Goal: Task Accomplishment & Management: Manage account settings

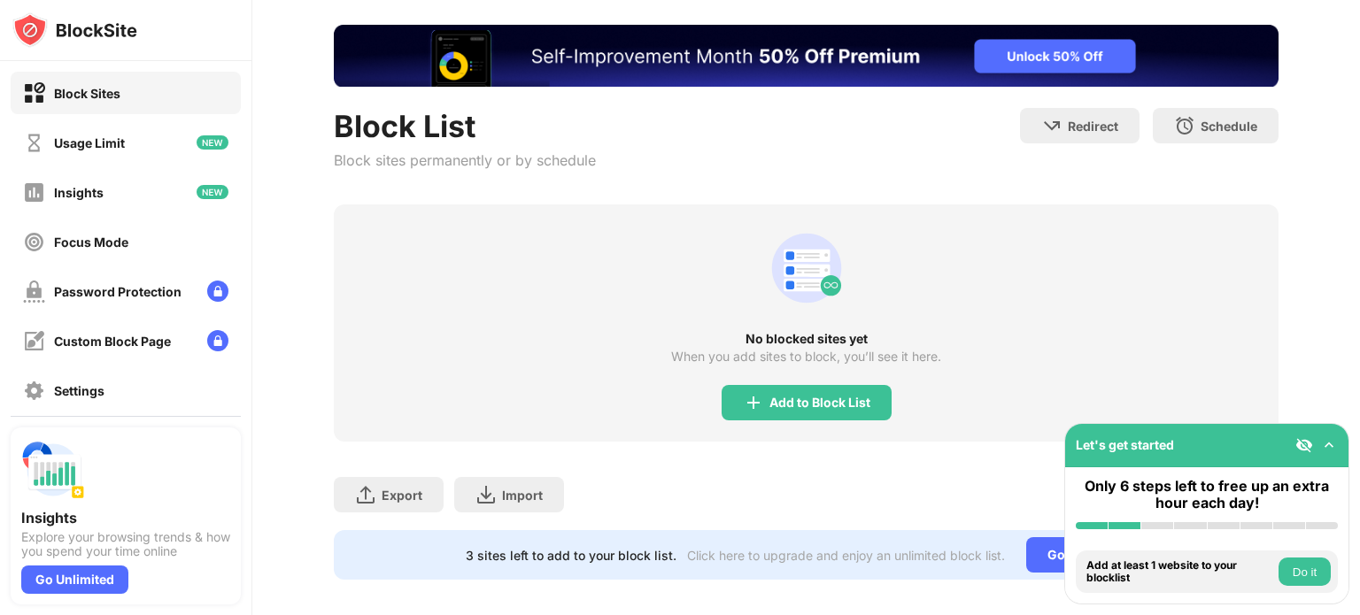
scroll to position [112, 0]
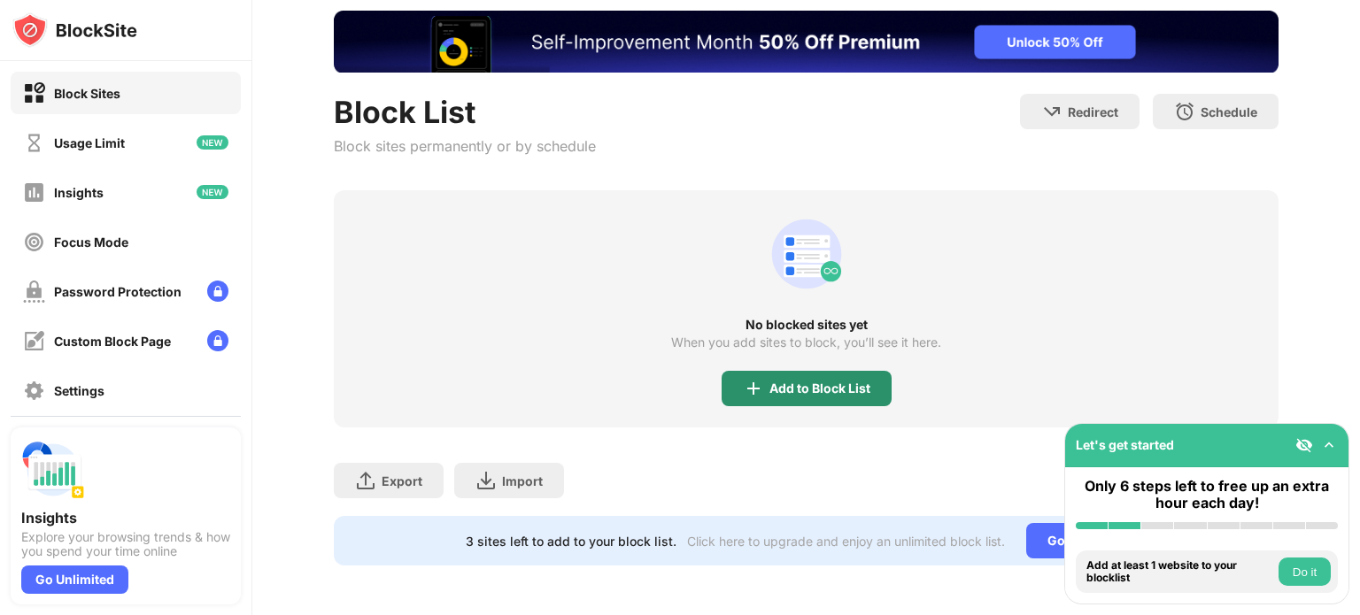
click at [794, 382] on div "Add to Block List" at bounding box center [819, 389] width 101 height 14
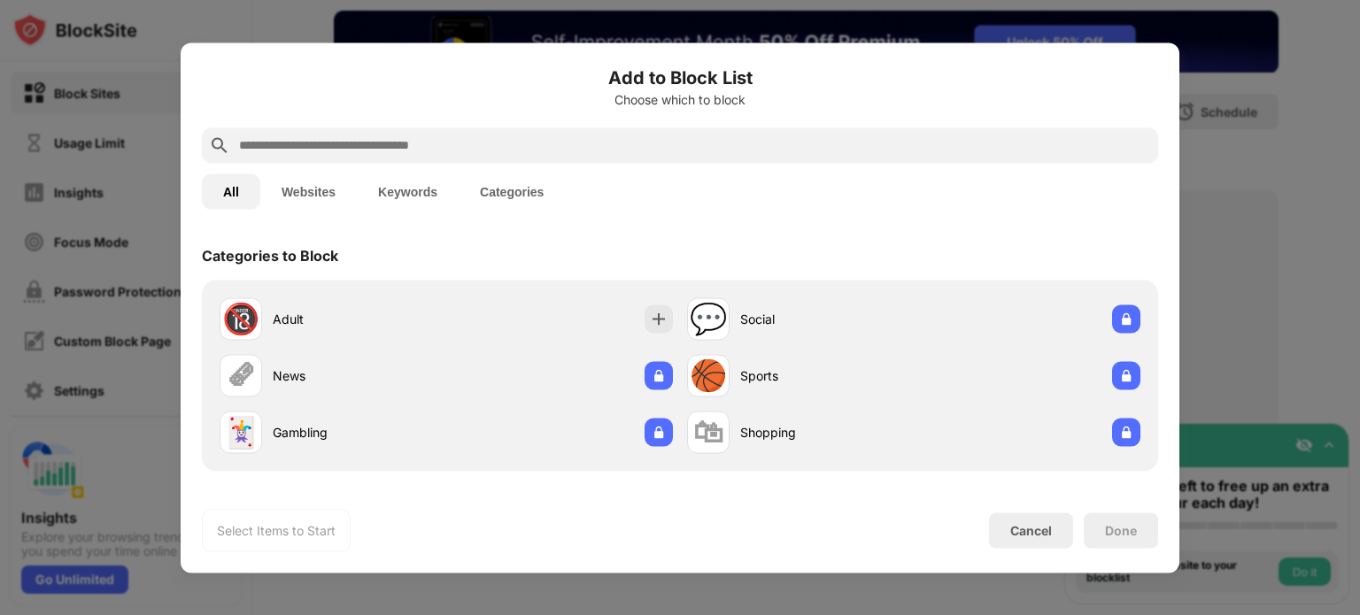
click at [430, 191] on button "Keywords" at bounding box center [408, 191] width 102 height 35
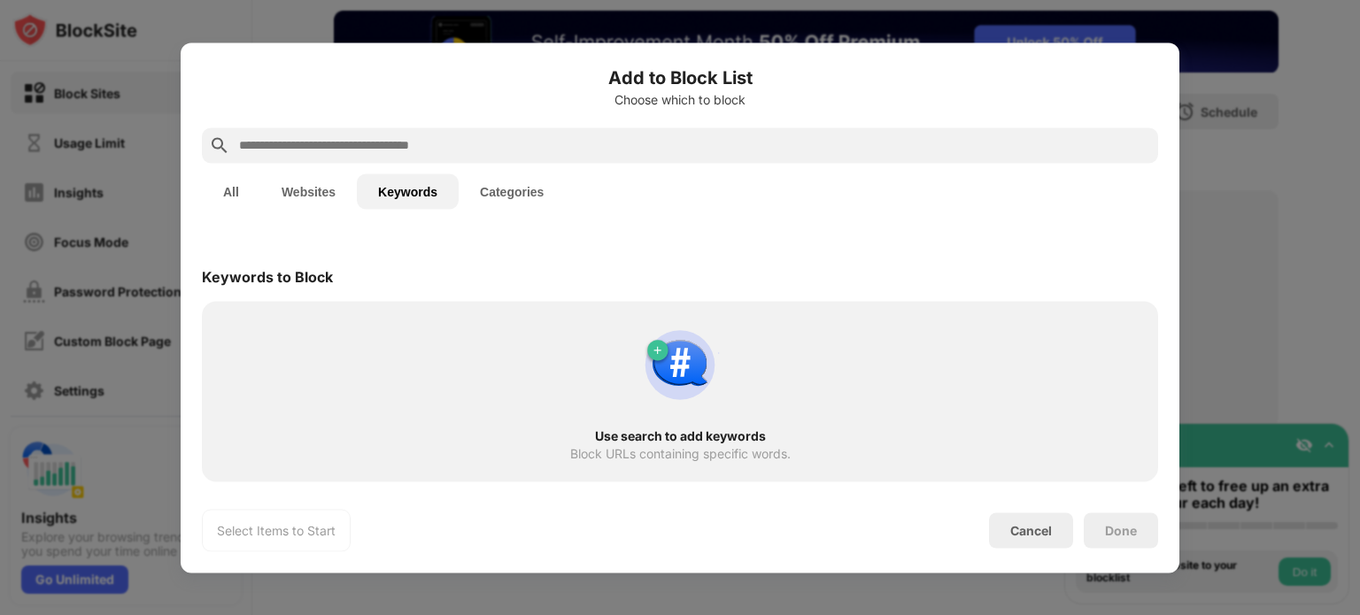
click at [452, 145] on input "text" at bounding box center [694, 145] width 914 height 21
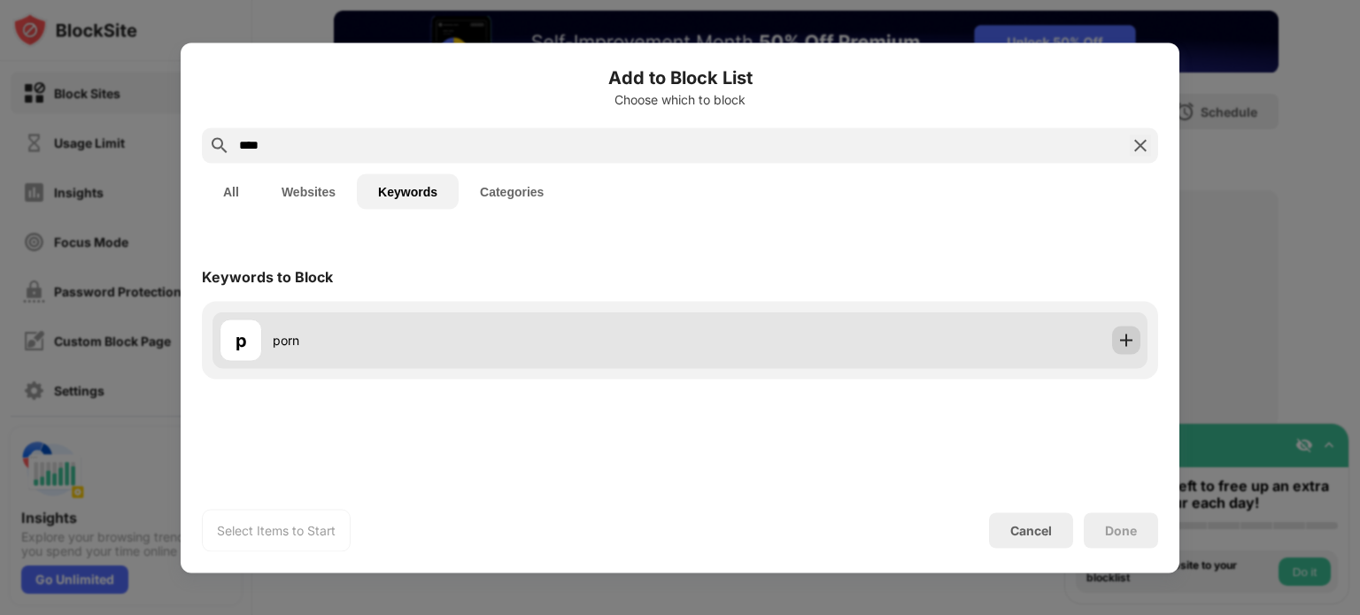
type input "****"
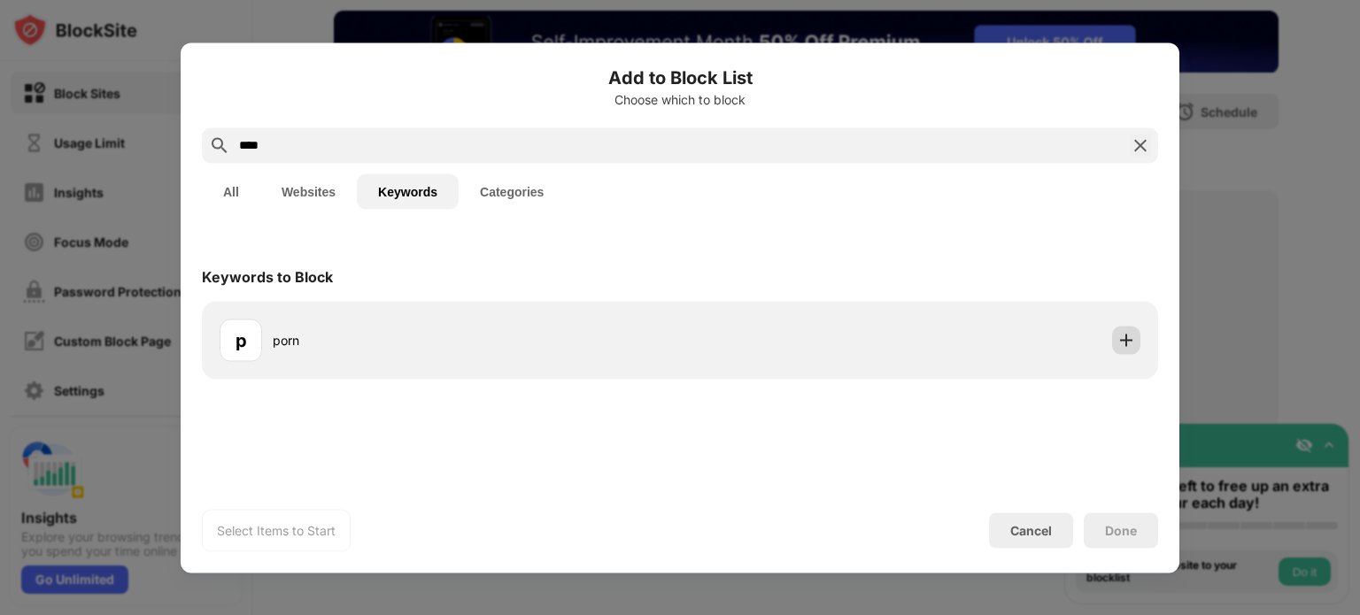
drag, startPoint x: 1120, startPoint y: 336, endPoint x: 1109, endPoint y: 277, distance: 59.6
click at [1121, 336] on img at bounding box center [1126, 340] width 18 height 18
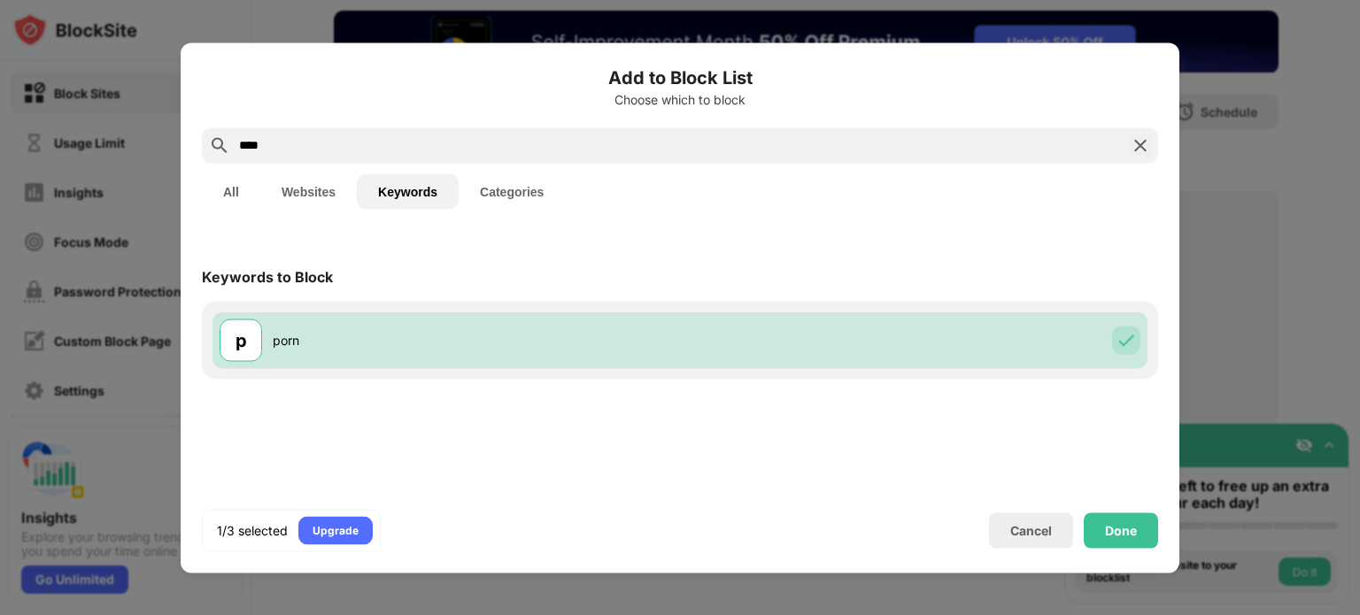
click at [1143, 143] on img at bounding box center [1140, 145] width 21 height 21
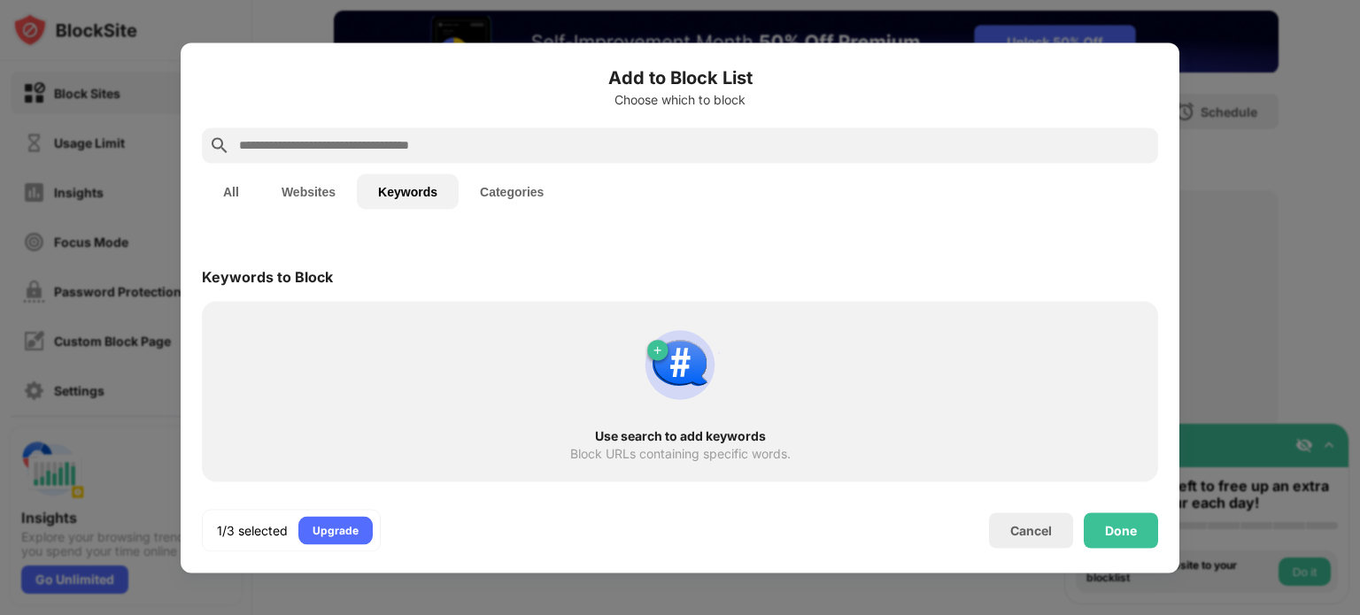
click at [1041, 155] on input "text" at bounding box center [694, 145] width 914 height 21
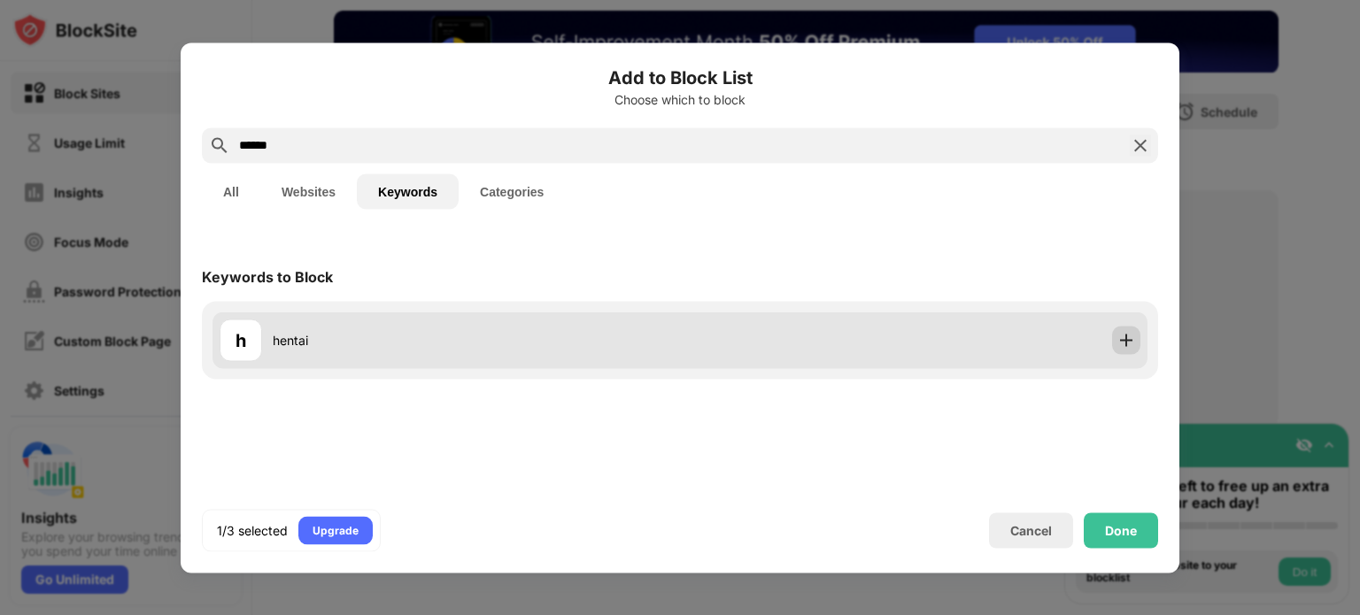
type input "******"
drag, startPoint x: 1123, startPoint y: 339, endPoint x: 1124, endPoint y: 318, distance: 21.3
click at [1124, 338] on img at bounding box center [1126, 340] width 18 height 18
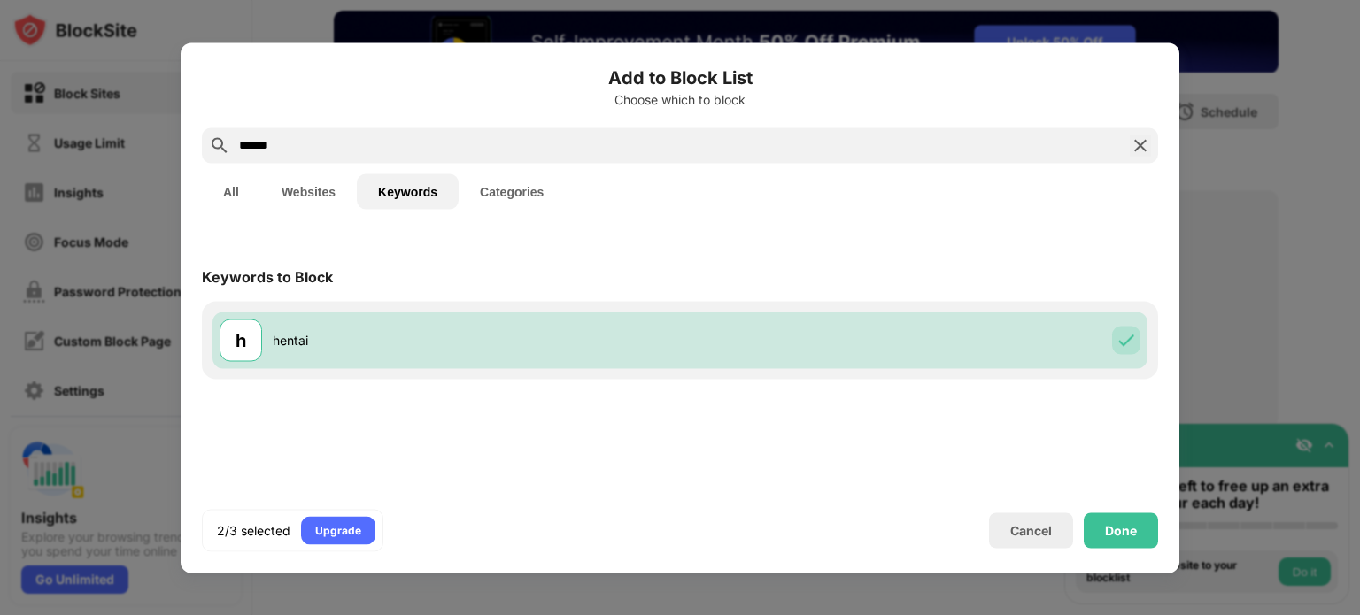
click at [1144, 141] on img at bounding box center [1140, 145] width 21 height 21
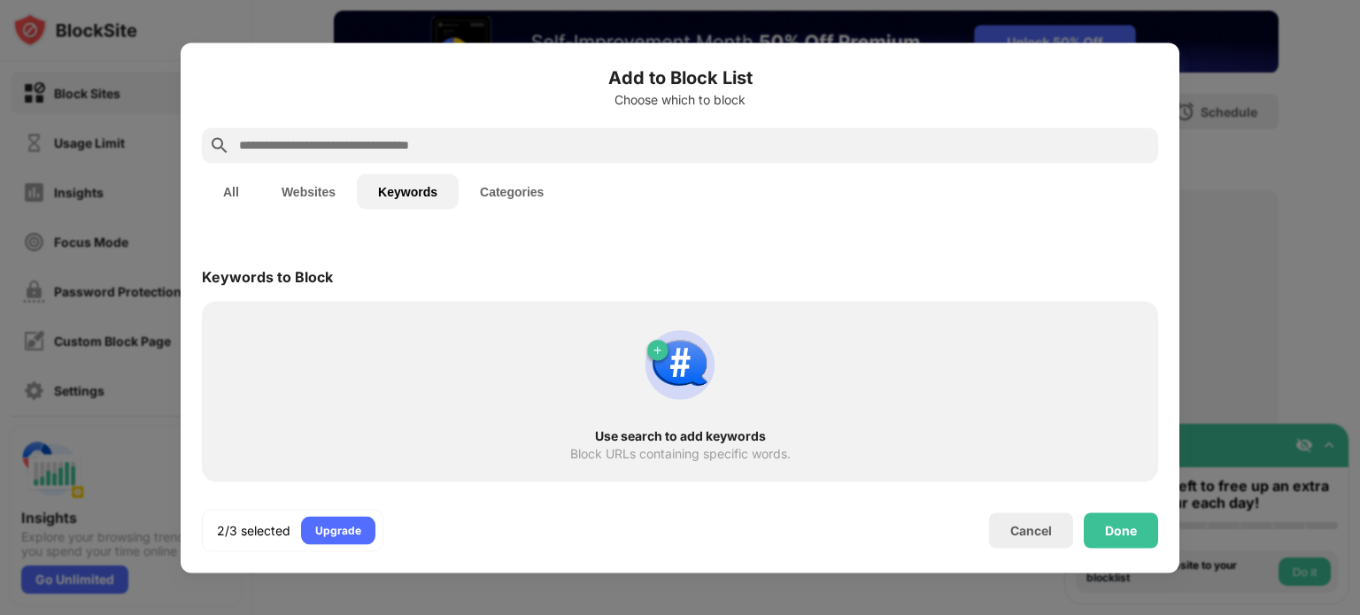
click at [971, 148] on input "text" at bounding box center [694, 145] width 914 height 21
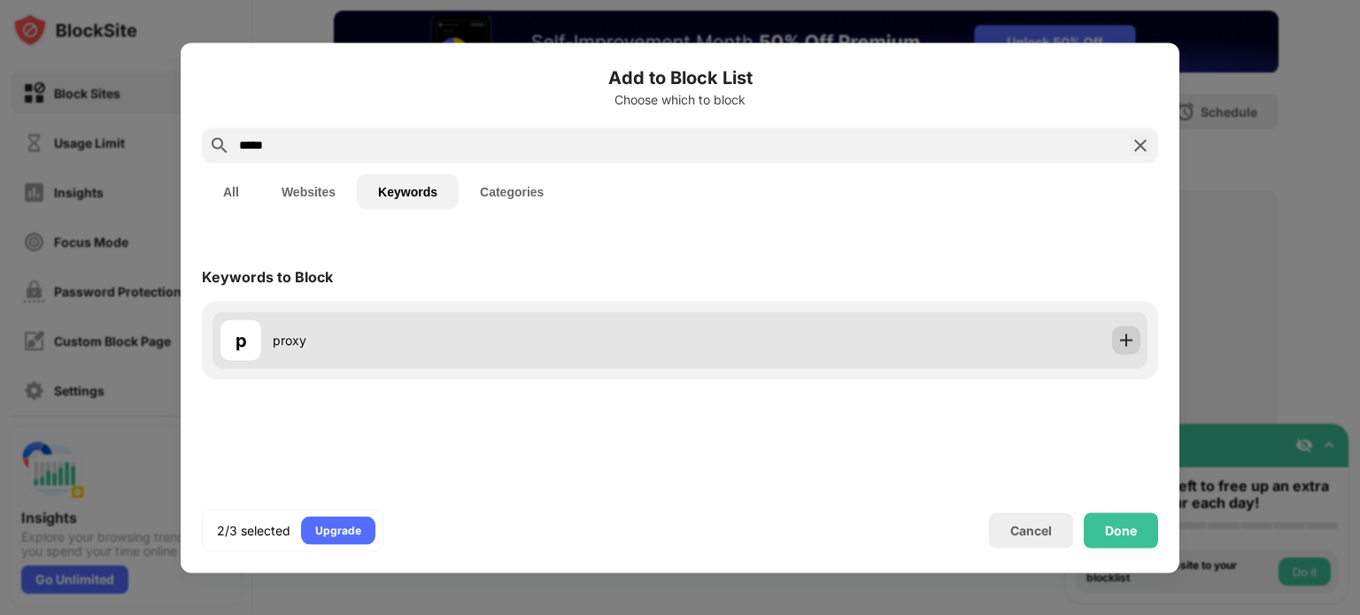
type input "*****"
click at [1130, 328] on div at bounding box center [1126, 340] width 28 height 28
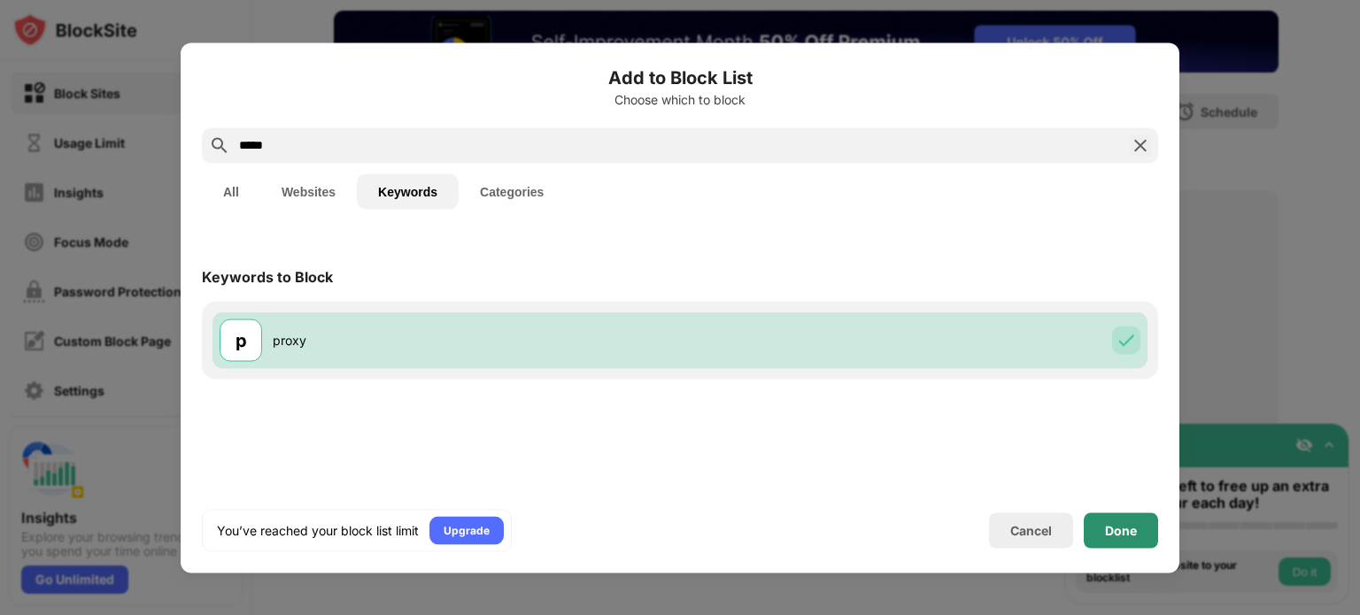
click at [1131, 533] on div "Done" at bounding box center [1121, 530] width 32 height 14
